Goal: Task Accomplishment & Management: Use online tool/utility

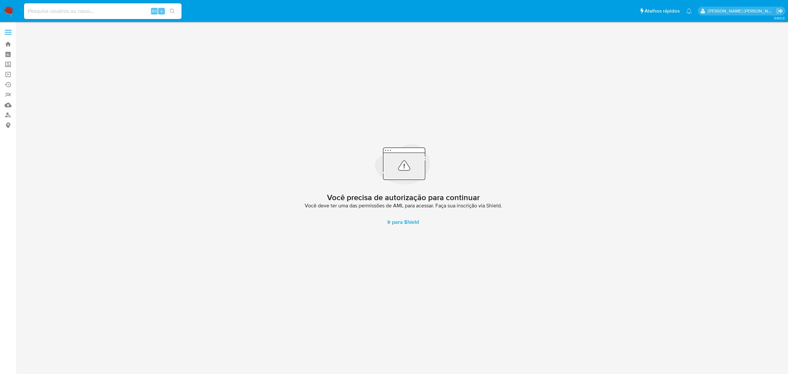
click at [81, 11] on input at bounding box center [103, 11] width 158 height 9
paste input "SD2k9j1shQxgxJYYL7gjDiSX"
type input "SD2k9j1shQxgxJYYL7gjDiSX"
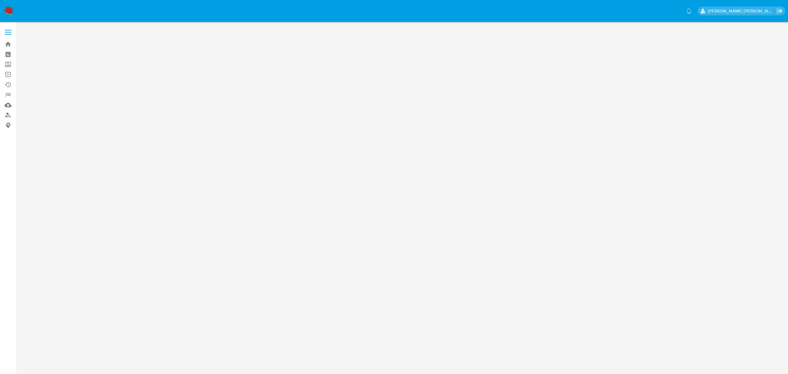
click at [8, 31] on label at bounding box center [8, 32] width 16 height 14
click at [0, 0] on input "checkbox" at bounding box center [0, 0] width 0 height 0
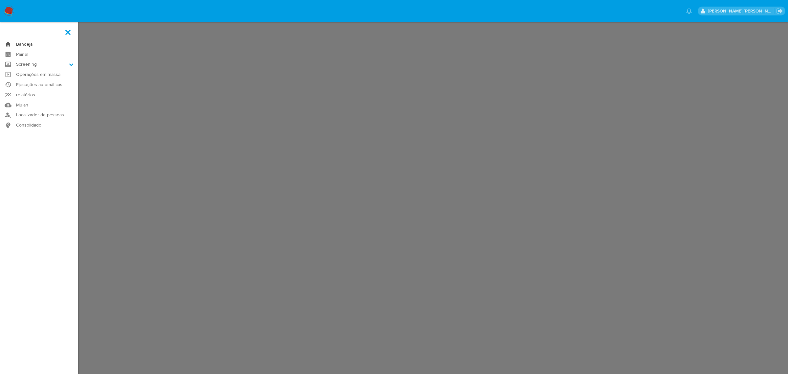
click at [25, 41] on link "Bandeja" at bounding box center [39, 44] width 78 height 10
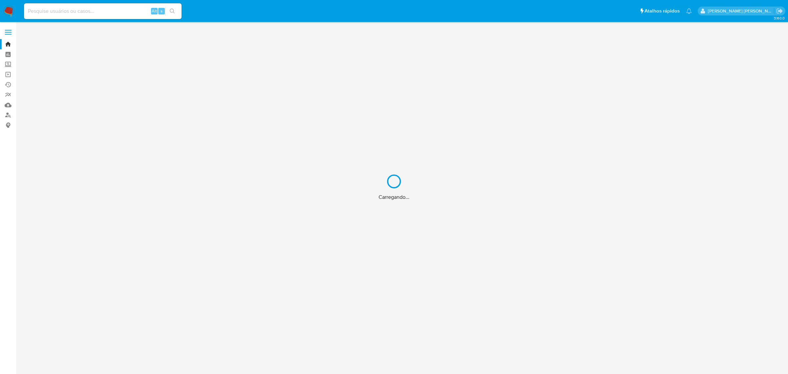
click at [99, 11] on div "Carregando..." at bounding box center [394, 187] width 788 height 374
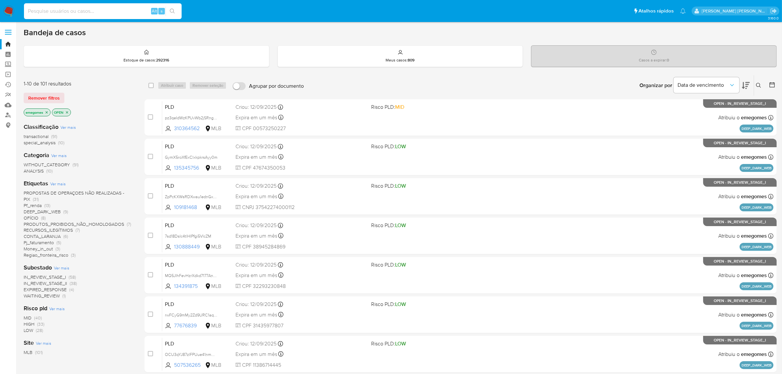
click at [102, 13] on input at bounding box center [103, 11] width 158 height 9
paste input "SD2k9j1shQxgxJYYL7gjDiSX"
type input "SD2k9j1shQxgxJYYL7gjDiSX"
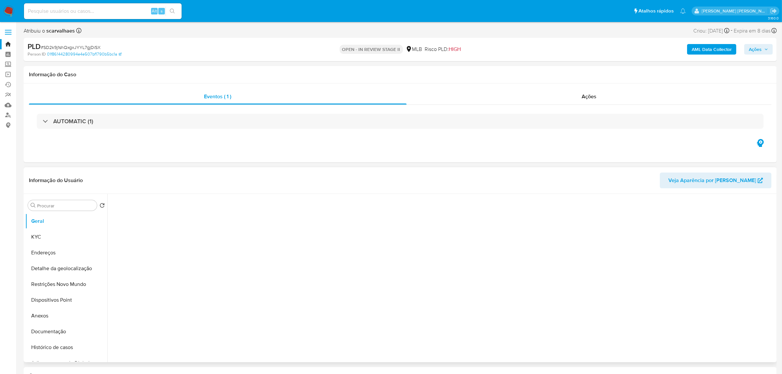
select select "10"
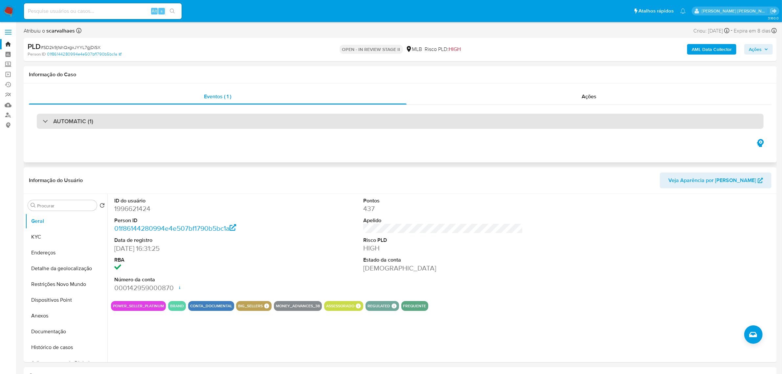
click at [139, 120] on div "AUTOMATIC (1)" at bounding box center [400, 121] width 727 height 15
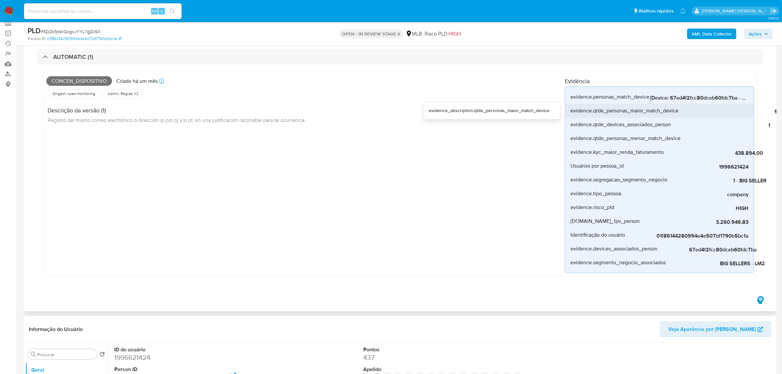
drag, startPoint x: 669, startPoint y: 103, endPoint x: 662, endPoint y: 105, distance: 7.2
click at [662, 105] on div "evidence.qtde_personas_maior_match_device" at bounding box center [624, 111] width 108 height 14
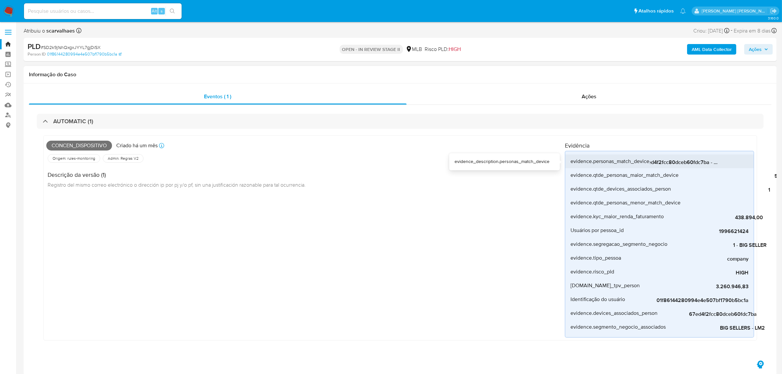
scroll to position [0, 5]
drag, startPoint x: 653, startPoint y: 163, endPoint x: 740, endPoint y: 161, distance: 87.1
click at [740, 161] on span "[Device: 67ed4f2fcc80dceb60fdc7ba - Personas: 01f86144280994e4e507bf1790b5bc1a,…" at bounding box center [699, 162] width 99 height 7
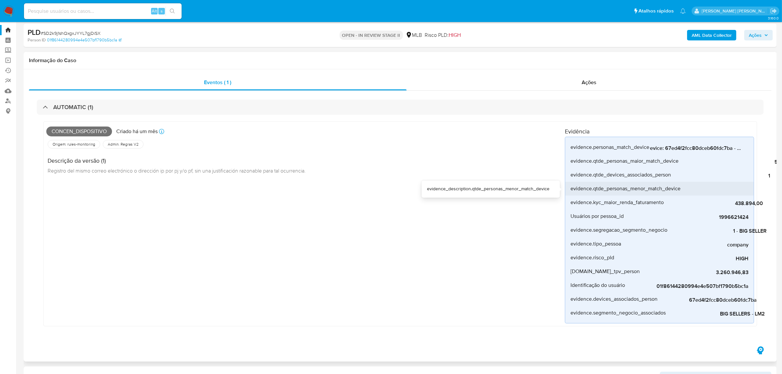
scroll to position [0, 0]
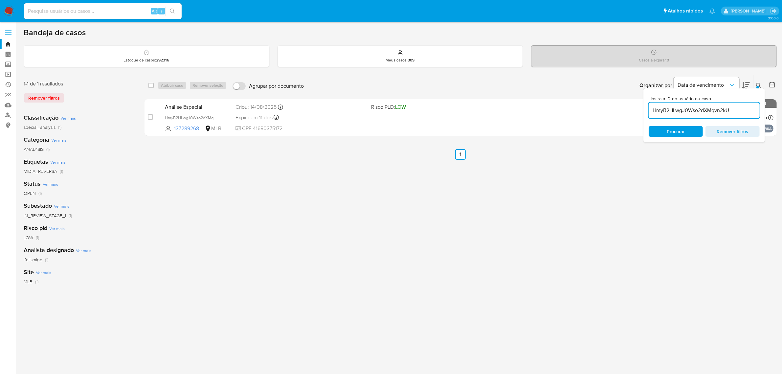
click at [8, 75] on link "Operações em massa" at bounding box center [39, 74] width 78 height 10
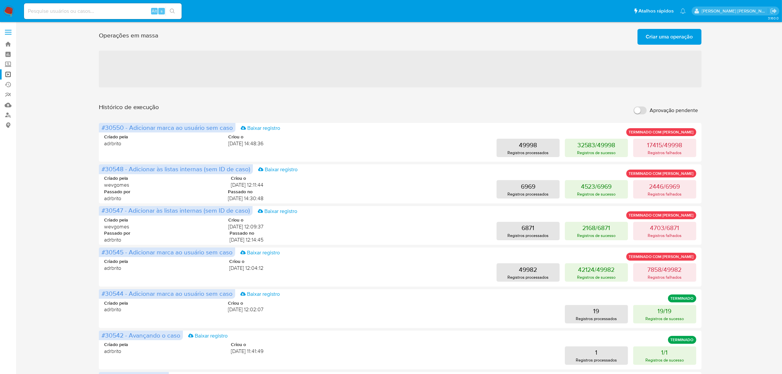
click at [675, 38] on span "Criar uma operação" at bounding box center [669, 37] width 47 height 14
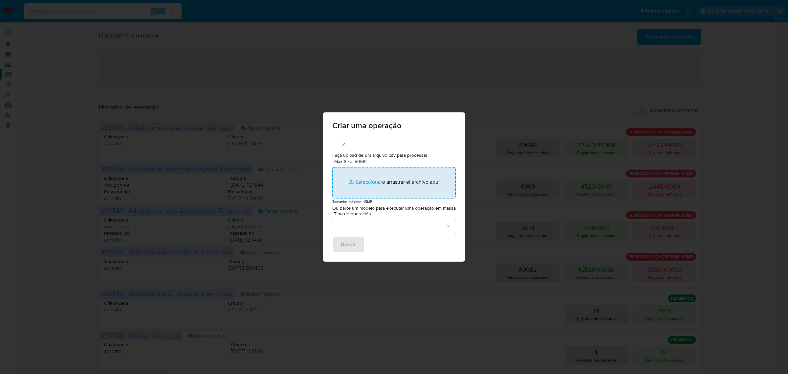
click at [372, 181] on input "Max Size: 50MB Seleccionar archivos" at bounding box center [393, 183] width 123 height 32
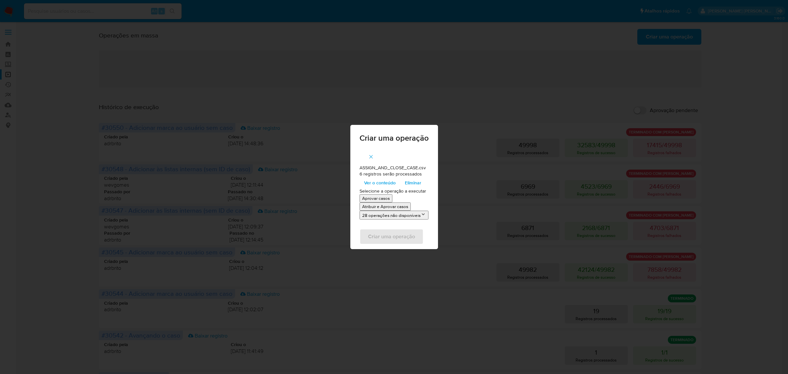
click at [391, 206] on p "Atribuir e Aprovar casos" at bounding box center [385, 206] width 46 height 6
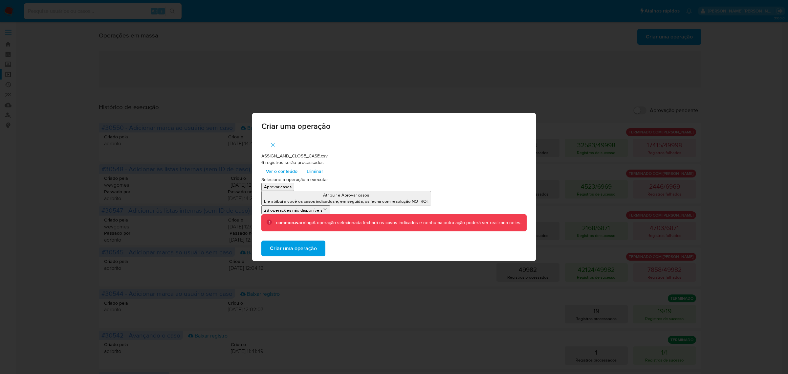
click at [372, 196] on p "Atribuir e Aprovar casos" at bounding box center [346, 195] width 165 height 6
click at [362, 197] on p "Atribuir e Aprovar casos" at bounding box center [346, 195] width 165 height 6
click at [301, 252] on span "Criar uma operação" at bounding box center [293, 248] width 47 height 14
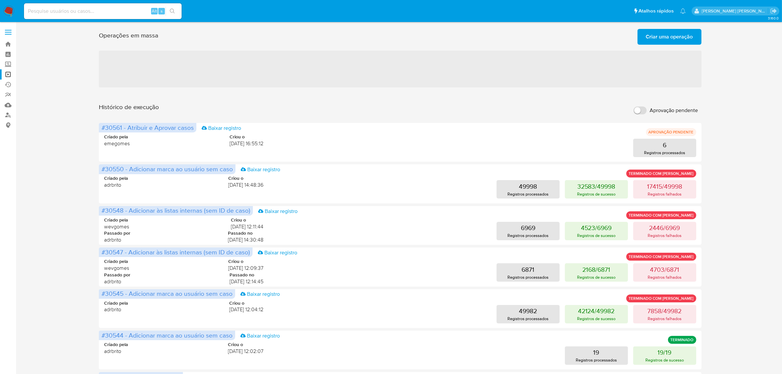
click at [673, 35] on span "Criar uma operação" at bounding box center [669, 37] width 47 height 14
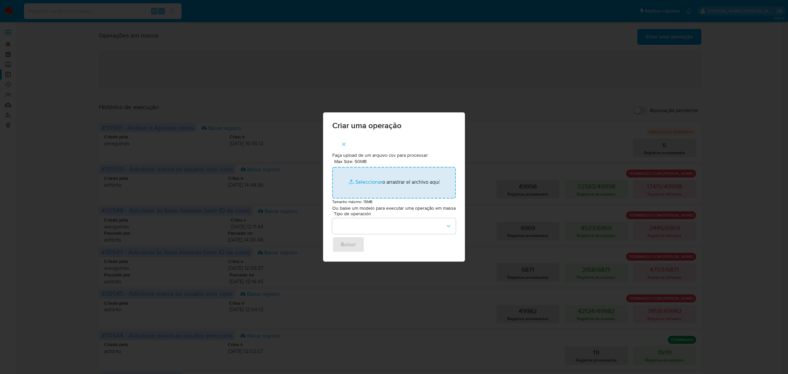
click at [374, 183] on input "Max Size: 50MB Seleccionar archivos" at bounding box center [393, 183] width 123 height 32
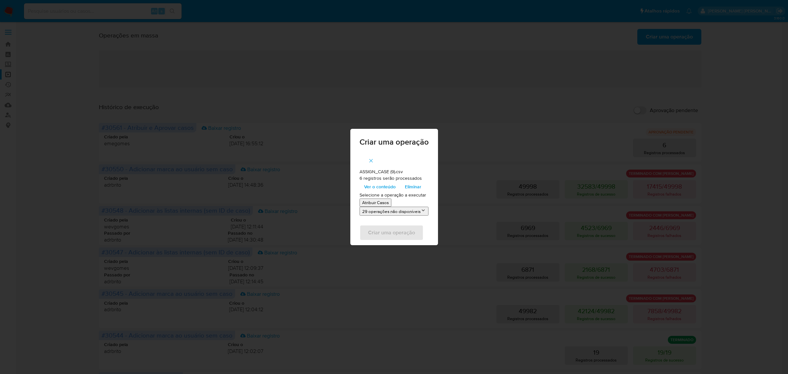
drag, startPoint x: 374, startPoint y: 183, endPoint x: 382, endPoint y: 201, distance: 19.3
click at [382, 201] on p "Atribuir Casos" at bounding box center [375, 202] width 27 height 6
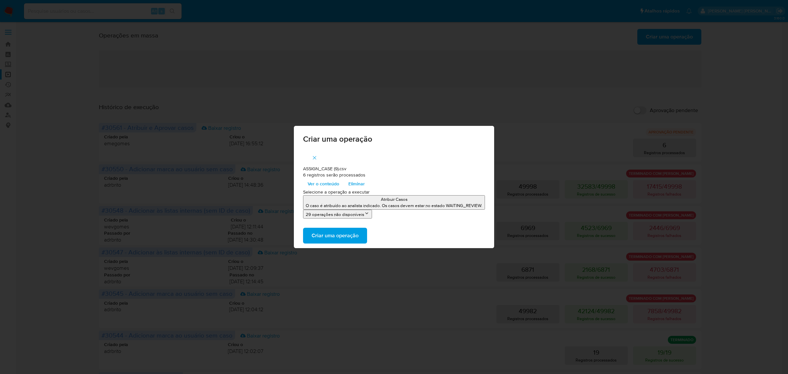
click at [345, 237] on span "Criar uma operação" at bounding box center [335, 235] width 47 height 14
